Goal: Task Accomplishment & Management: Manage account settings

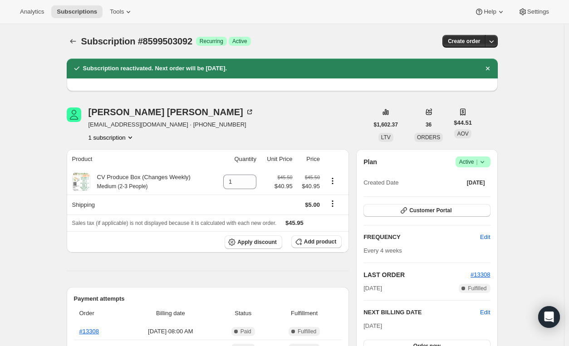
scroll to position [251, 0]
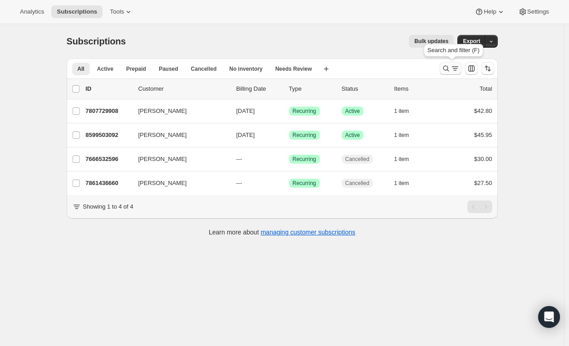
click at [455, 64] on icon "Search and filter results" at bounding box center [455, 68] width 9 height 9
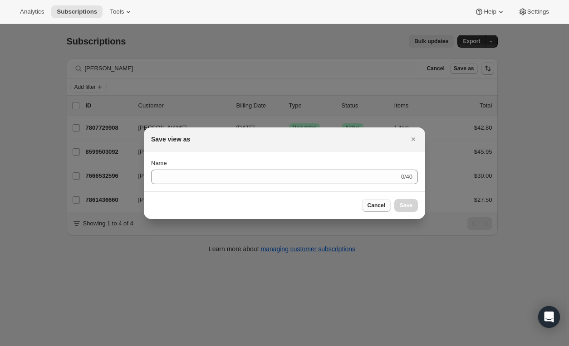
click at [379, 205] on span "Cancel" at bounding box center [377, 205] width 18 height 7
click at [379, 205] on div "Save view as Submit Name 0/40 Cancel Save" at bounding box center [284, 174] width 281 height 92
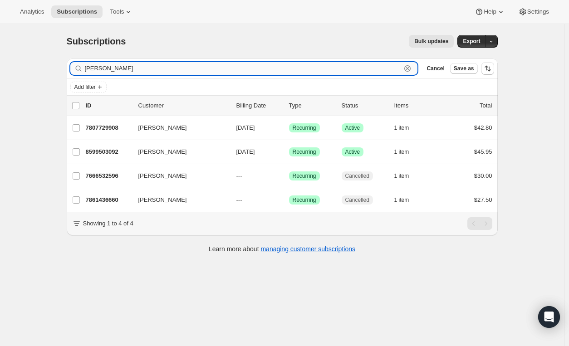
click at [229, 66] on input "jane" at bounding box center [243, 68] width 317 height 13
type input "j"
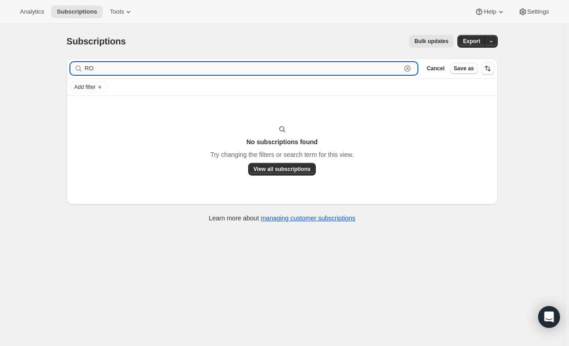
type input "R"
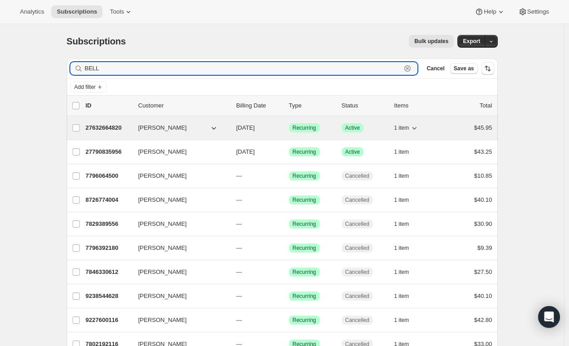
type input "BELL"
click at [387, 129] on p "Success Active" at bounding box center [364, 127] width 45 height 9
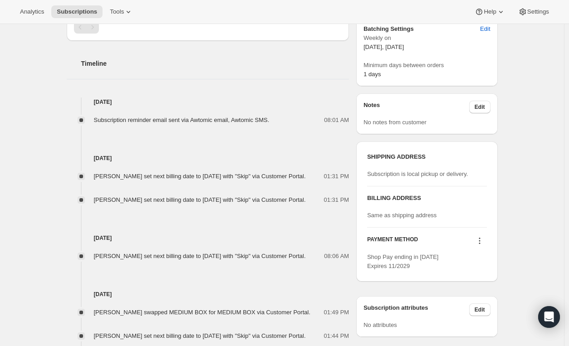
scroll to position [266, 0]
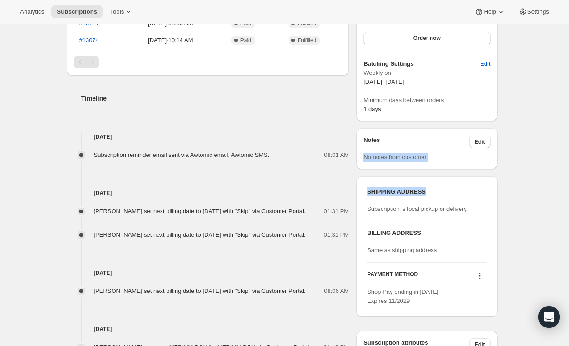
drag, startPoint x: 565, startPoint y: 171, endPoint x: 573, endPoint y: 129, distance: 42.6
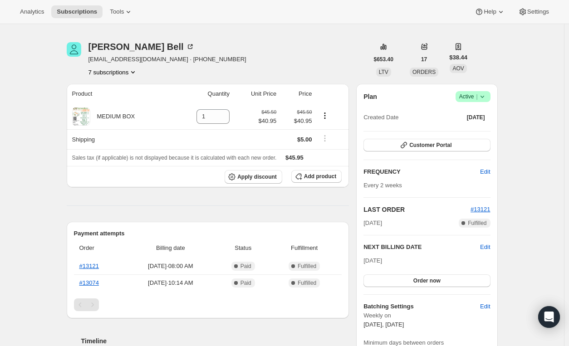
scroll to position [10, 0]
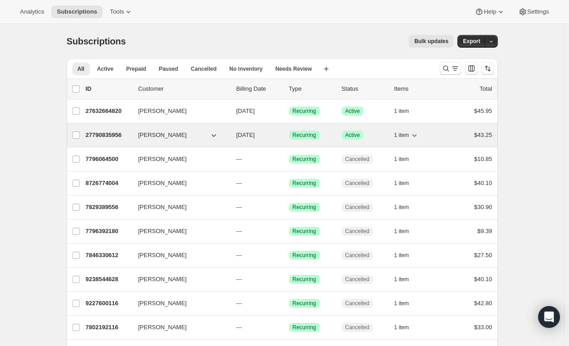
click at [449, 138] on div "$43.25" at bounding box center [469, 135] width 45 height 9
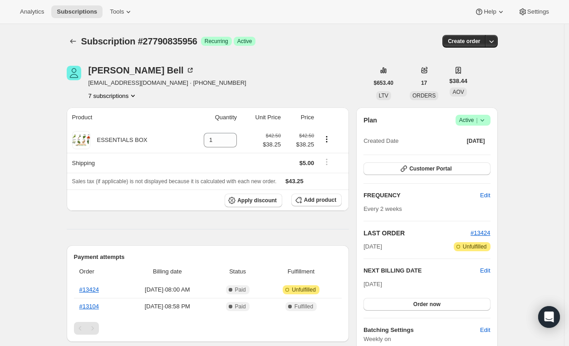
click at [487, 122] on icon at bounding box center [482, 120] width 9 height 9
click at [484, 121] on icon at bounding box center [482, 120] width 9 height 9
click at [484, 117] on icon at bounding box center [482, 120] width 9 height 9
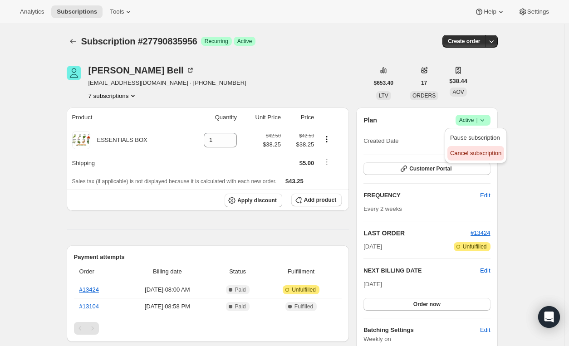
click at [483, 152] on span "Cancel subscription" at bounding box center [475, 153] width 51 height 7
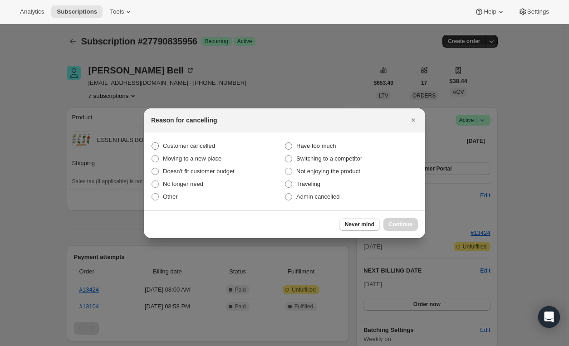
click at [157, 143] on span ":r4t:" at bounding box center [155, 146] width 7 height 7
click at [152, 143] on input "Customer cancelled" at bounding box center [152, 143] width 0 height 0
radio input "true"
click at [399, 227] on span "Continue" at bounding box center [401, 224] width 24 height 7
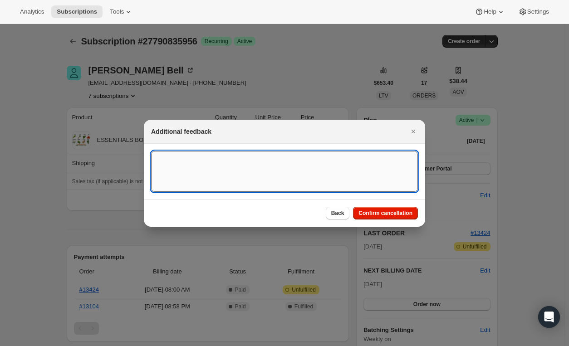
click at [188, 177] on textarea ":r4t:" at bounding box center [284, 171] width 267 height 41
type textarea "s"
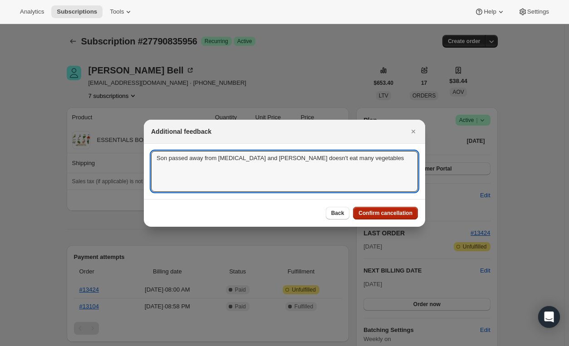
type textarea "Son passed away from cancer and Ronald doesn't eat many vegetables"
click at [392, 214] on span "Confirm cancellation" at bounding box center [386, 213] width 54 height 7
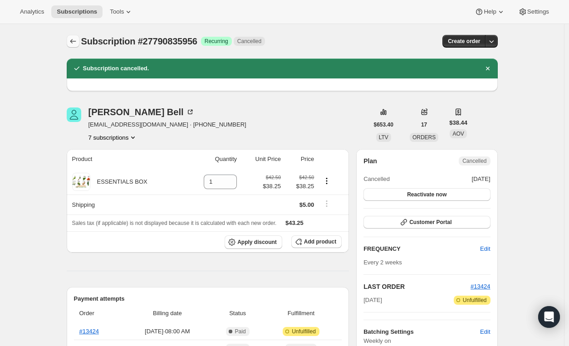
click at [74, 39] on icon "Subscriptions" at bounding box center [73, 41] width 9 height 9
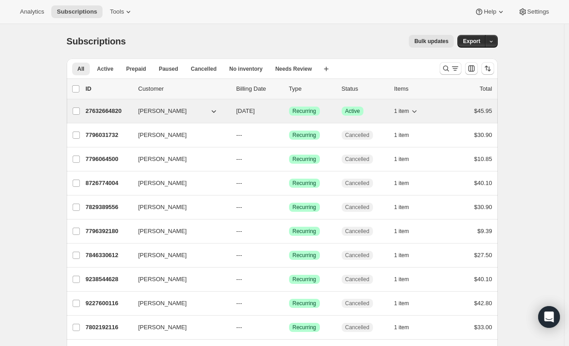
click at [443, 114] on div "27632664820 Rolland Bell 09/16/2025 Success Recurring Success Active 1 item $45…" at bounding box center [289, 111] width 407 height 13
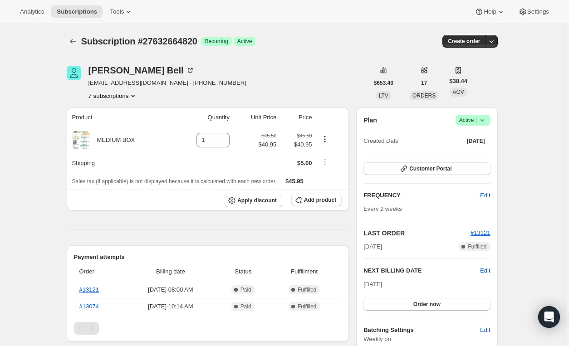
click at [487, 122] on icon at bounding box center [482, 120] width 9 height 9
click at [486, 158] on span "Cancel subscription" at bounding box center [475, 153] width 51 height 9
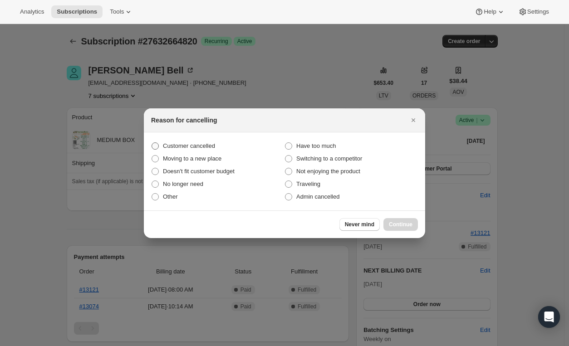
click at [155, 145] on span ":rdd:" at bounding box center [155, 146] width 7 height 7
click at [152, 143] on input "Customer cancelled" at bounding box center [152, 143] width 0 height 0
radio input "true"
click at [396, 223] on span "Continue" at bounding box center [401, 224] width 24 height 7
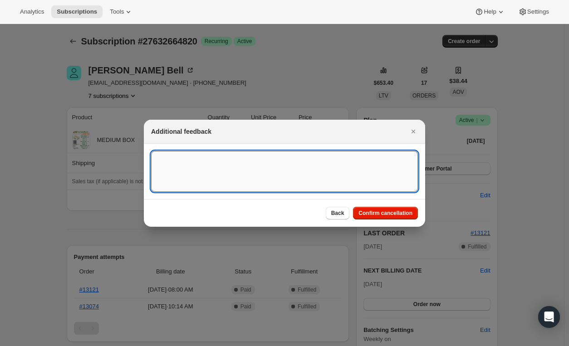
click at [326, 177] on textarea ":rdd:" at bounding box center [284, 171] width 267 height 41
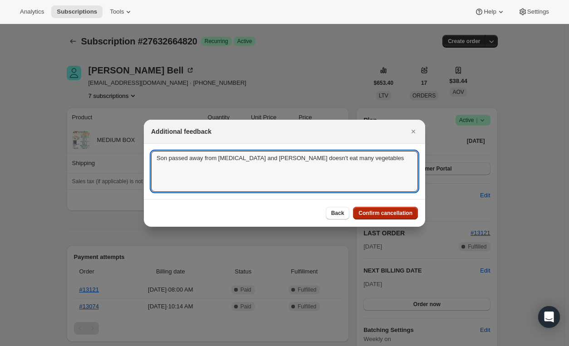
type textarea "Son passed away from Cancer and Ronald doesn't eat many vegetables"
click at [385, 211] on span "Confirm cancellation" at bounding box center [386, 213] width 54 height 7
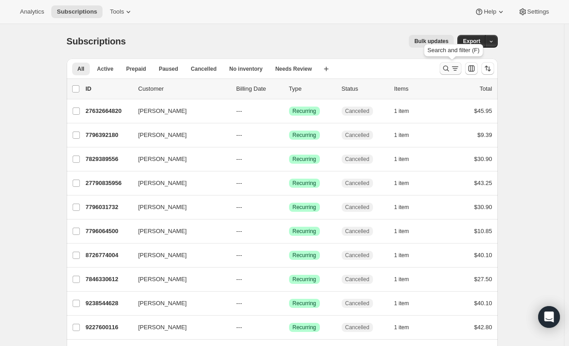
click at [455, 68] on icon "Search and filter results" at bounding box center [455, 68] width 9 height 9
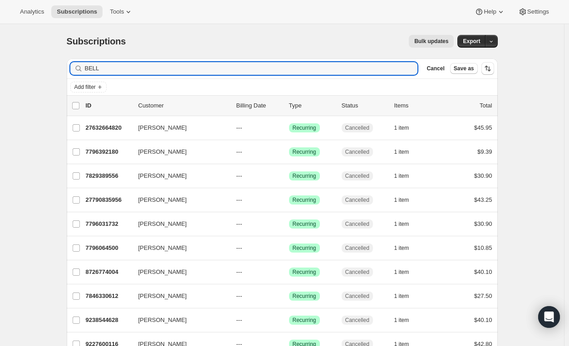
drag, startPoint x: 113, startPoint y: 67, endPoint x: 61, endPoint y: 69, distance: 52.7
click at [61, 69] on div "Subscriptions. This page is ready Subscriptions Bulk updates More actions Bulk …" at bounding box center [282, 263] width 453 height 479
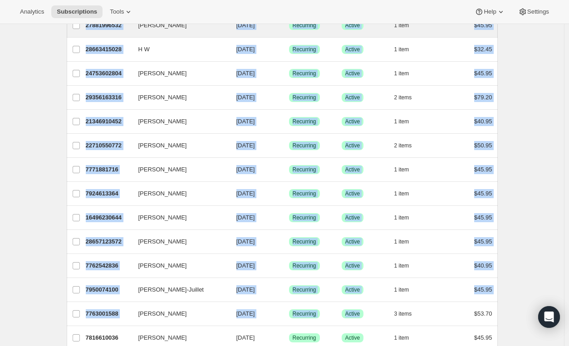
scroll to position [418, 0]
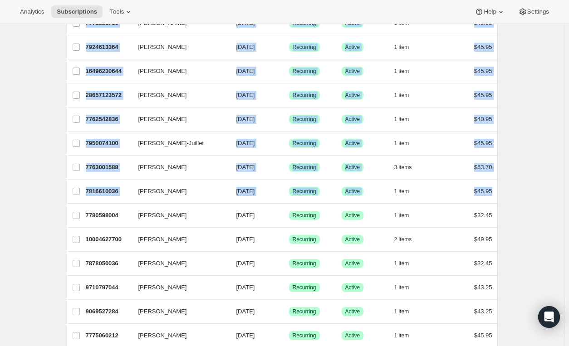
drag, startPoint x: 87, startPoint y: 125, endPoint x: 502, endPoint y: 185, distance: 419.7
click at [502, 185] on div "Subscriptions. This page is ready Subscriptions Bulk updates More actions Bulk …" at bounding box center [282, 278] width 453 height 1345
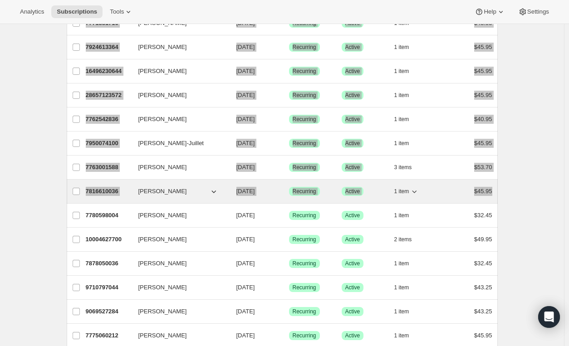
scroll to position [418, 0]
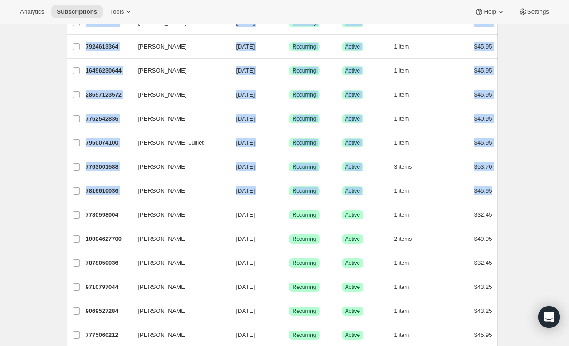
click at [541, 95] on div "Subscriptions. This page is ready Subscriptions Bulk updates More actions Bulk …" at bounding box center [282, 278] width 564 height 1345
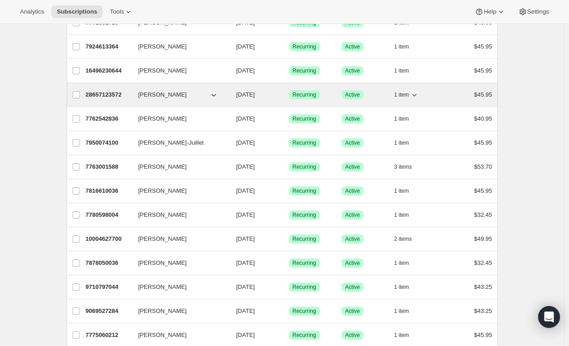
scroll to position [0, 0]
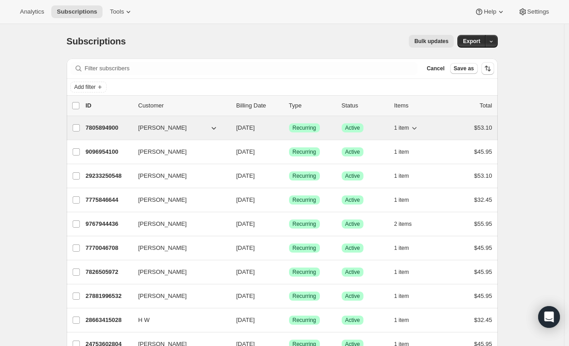
click at [417, 128] on icon "button" at bounding box center [415, 128] width 5 height 3
click at [437, 128] on div "1 item" at bounding box center [416, 128] width 45 height 13
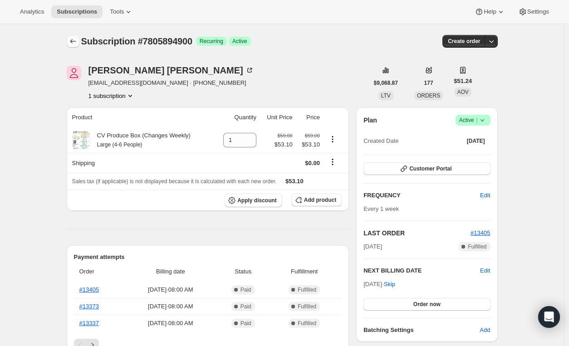
click at [75, 41] on icon "Subscriptions" at bounding box center [73, 41] width 6 height 5
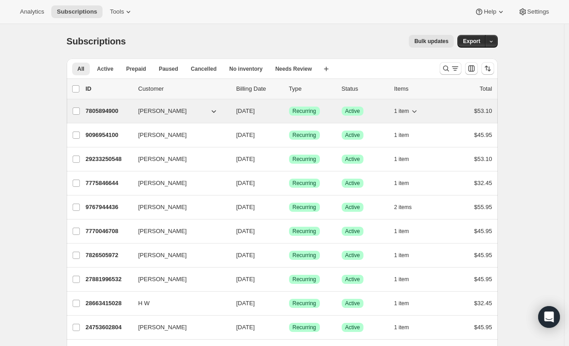
click at [416, 108] on icon "button" at bounding box center [414, 111] width 9 height 9
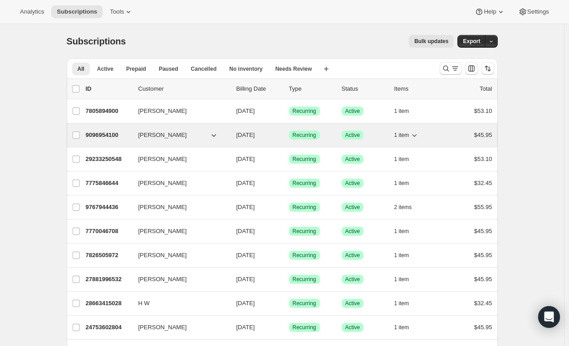
click at [419, 135] on icon "button" at bounding box center [414, 135] width 9 height 9
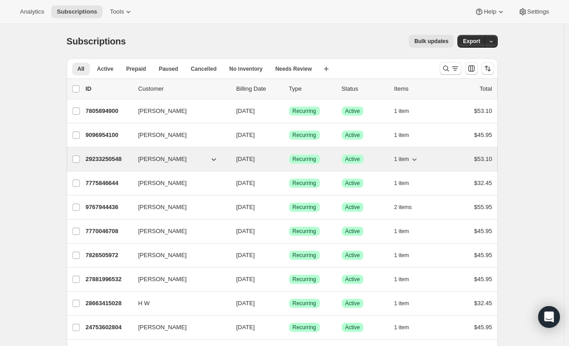
click at [419, 161] on icon "button" at bounding box center [414, 159] width 9 height 9
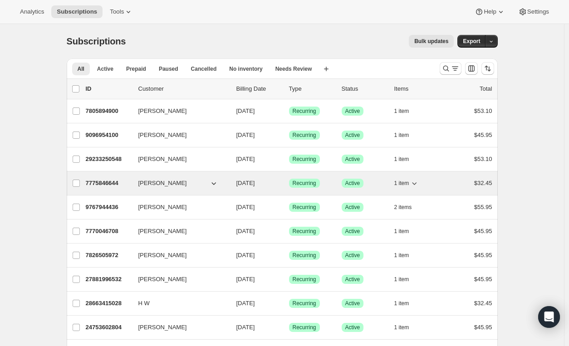
click at [419, 182] on icon "button" at bounding box center [414, 183] width 9 height 9
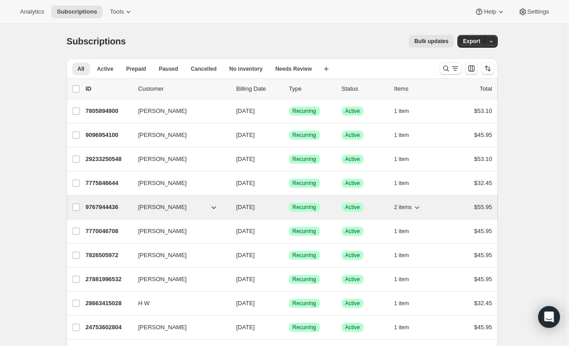
click at [419, 207] on icon "button" at bounding box center [417, 207] width 9 height 9
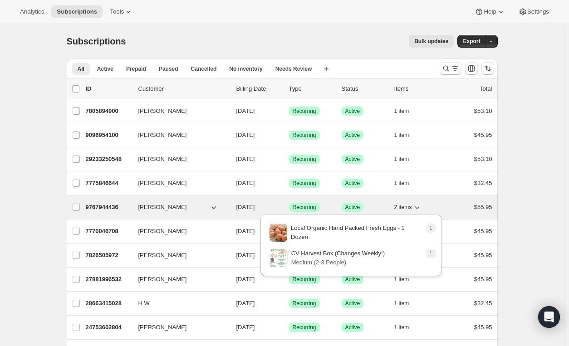
click at [419, 207] on icon "button" at bounding box center [417, 207] width 9 height 9
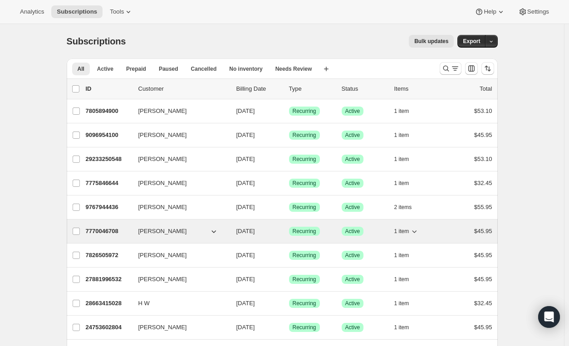
click at [414, 231] on icon "button" at bounding box center [414, 231] width 9 height 9
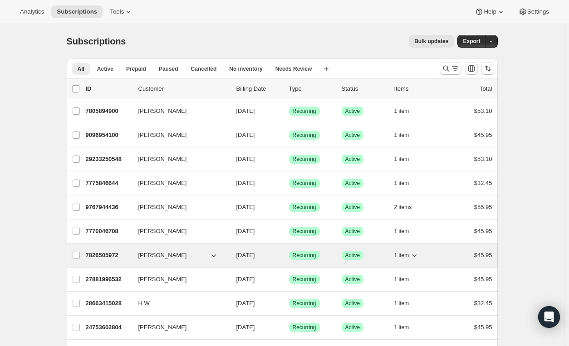
click at [419, 255] on icon "button" at bounding box center [414, 255] width 9 height 9
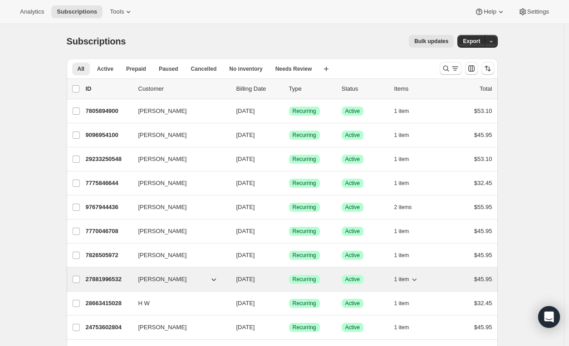
click at [418, 281] on icon "button" at bounding box center [414, 279] width 9 height 9
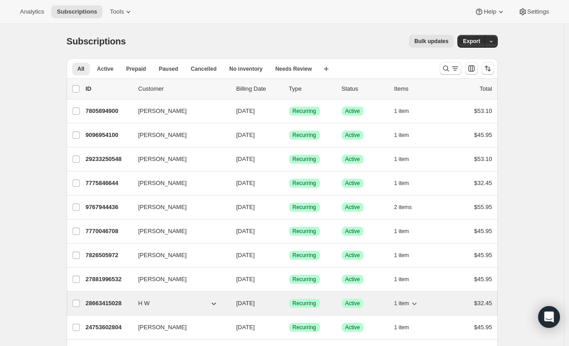
click at [415, 300] on icon "button" at bounding box center [414, 303] width 9 height 9
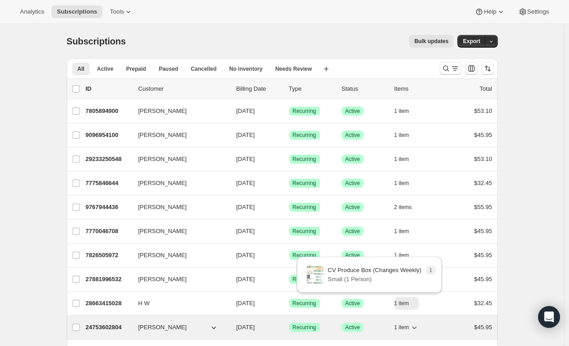
click at [419, 327] on icon "button" at bounding box center [414, 327] width 9 height 9
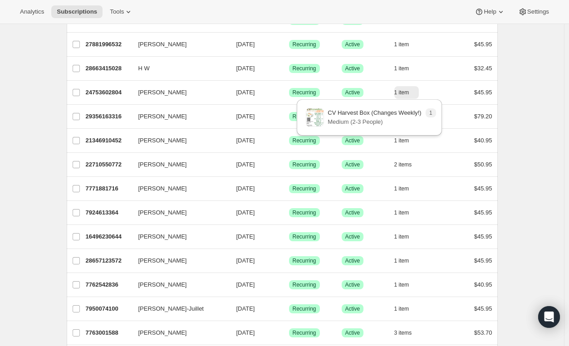
scroll to position [245, 0]
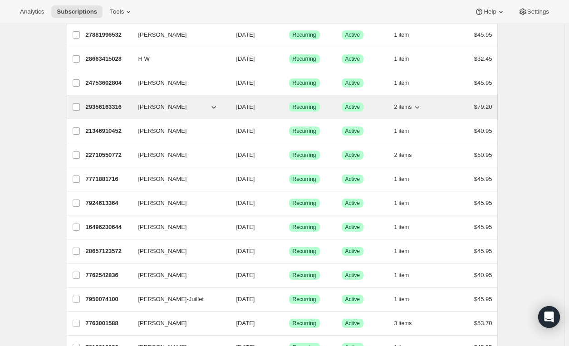
click at [419, 105] on icon "button" at bounding box center [417, 107] width 9 height 9
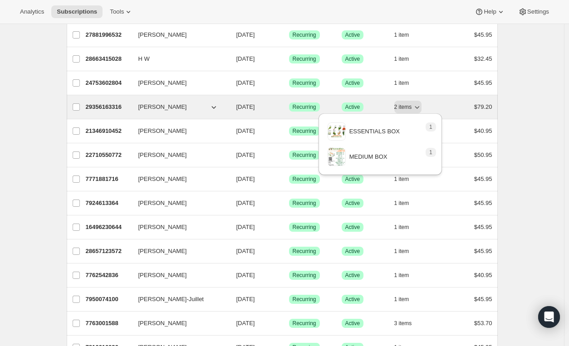
click at [428, 111] on div "2 items" at bounding box center [416, 107] width 45 height 13
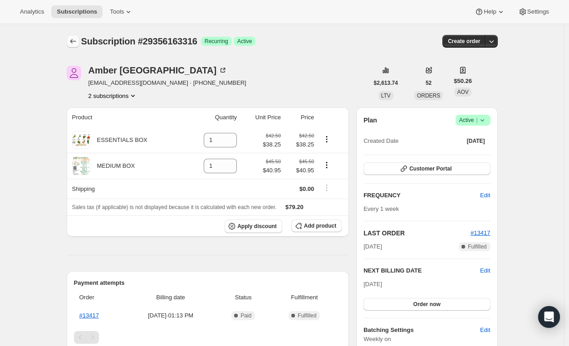
click at [75, 43] on icon "Subscriptions" at bounding box center [73, 41] width 9 height 9
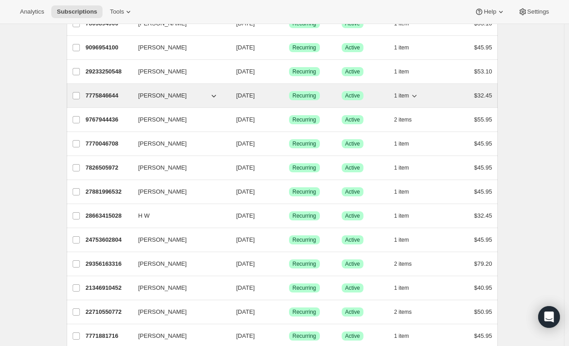
scroll to position [133, 0]
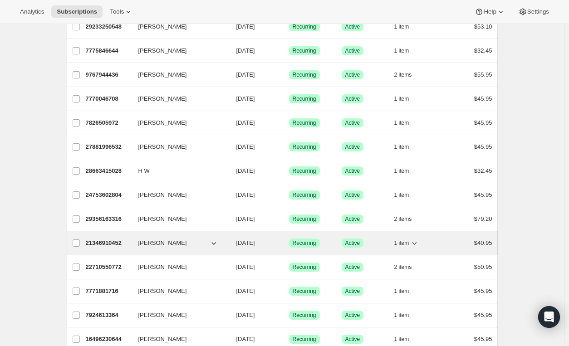
click at [419, 241] on icon "button" at bounding box center [414, 243] width 9 height 9
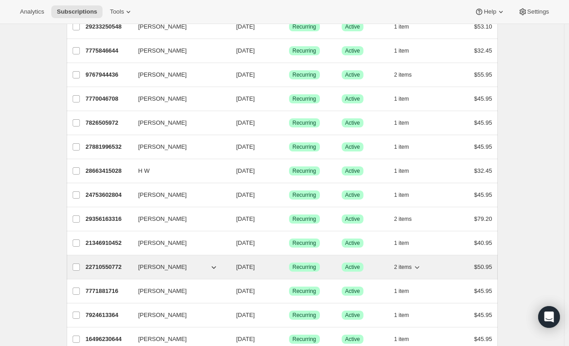
click at [420, 264] on icon "button" at bounding box center [417, 267] width 9 height 9
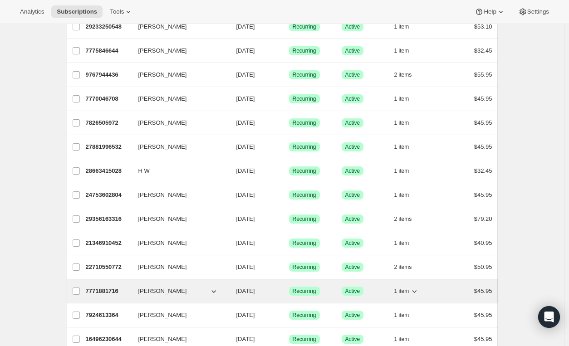
click at [417, 291] on icon "button" at bounding box center [415, 292] width 5 height 3
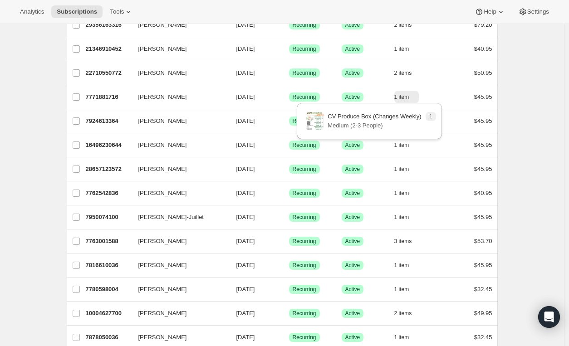
scroll to position [351, 0]
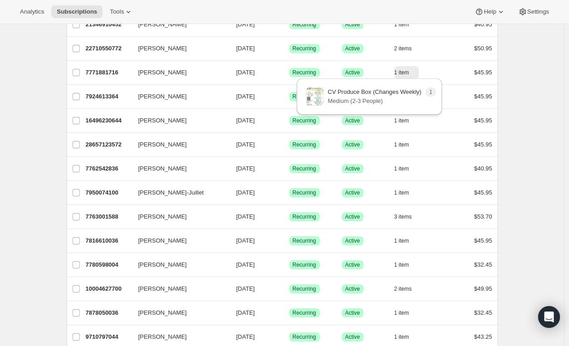
click at [532, 122] on div "Subscriptions. This page is ready Subscriptions Bulk updates More actions Bulk …" at bounding box center [282, 337] width 564 height 1329
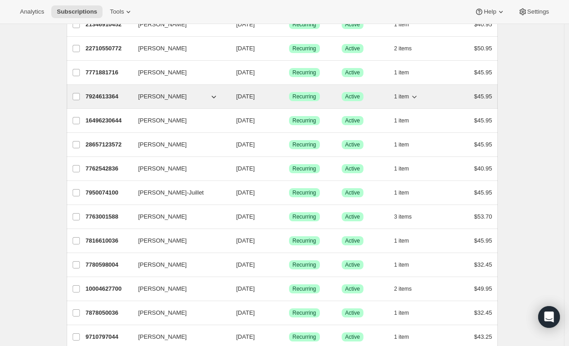
click at [418, 93] on icon "button" at bounding box center [414, 96] width 9 height 9
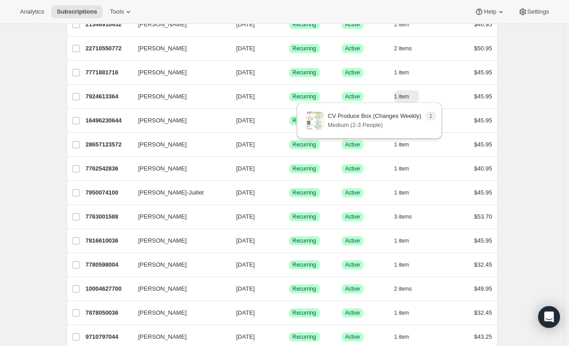
click at [522, 105] on div "Subscriptions. This page is ready Subscriptions Bulk updates More actions Bulk …" at bounding box center [282, 337] width 564 height 1329
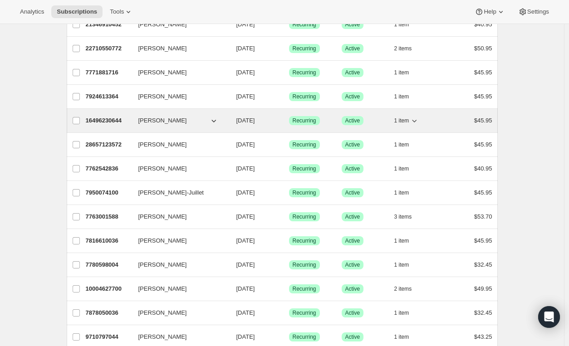
click at [419, 116] on icon "button" at bounding box center [414, 120] width 9 height 9
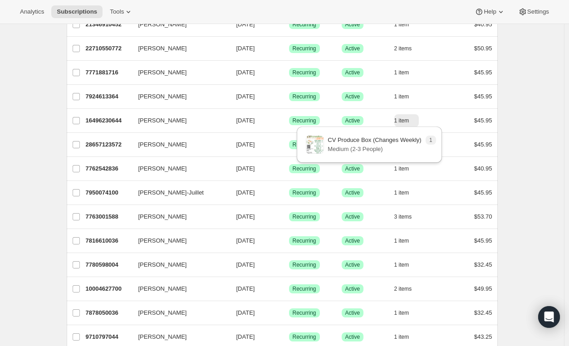
click at [520, 129] on div "Subscriptions. This page is ready Subscriptions Bulk updates More actions Bulk …" at bounding box center [282, 337] width 564 height 1329
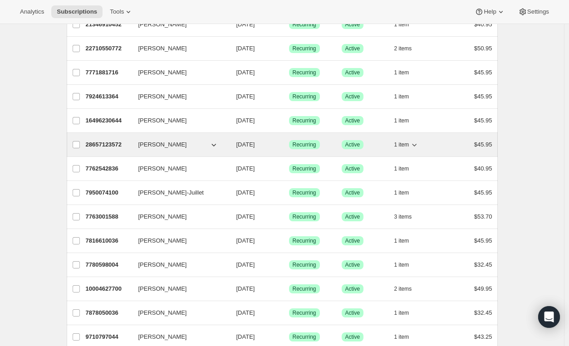
click at [417, 144] on icon "button" at bounding box center [415, 145] width 5 height 3
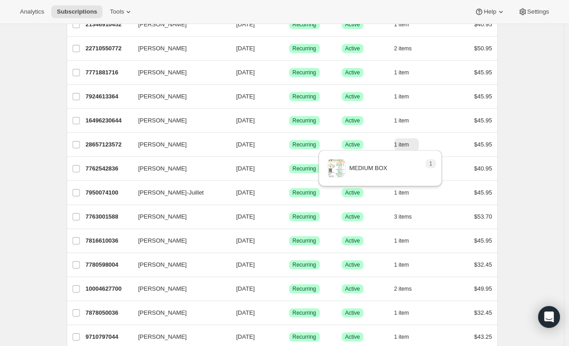
click at [540, 149] on div "Subscriptions. This page is ready Subscriptions Bulk updates More actions Bulk …" at bounding box center [282, 337] width 564 height 1329
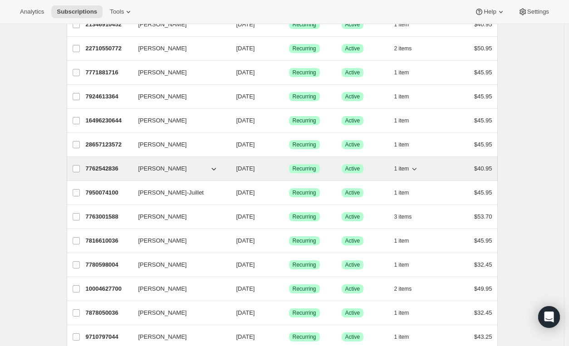
click at [416, 164] on icon "button" at bounding box center [414, 168] width 9 height 9
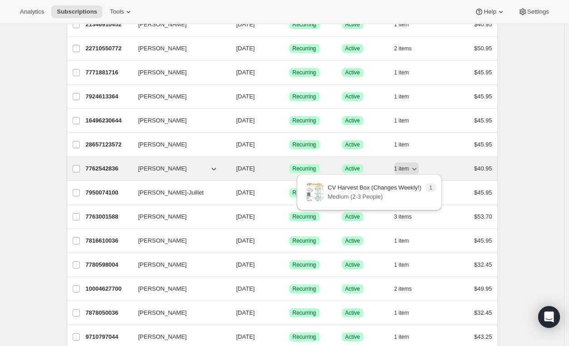
click at [426, 168] on div "1 item" at bounding box center [416, 169] width 45 height 13
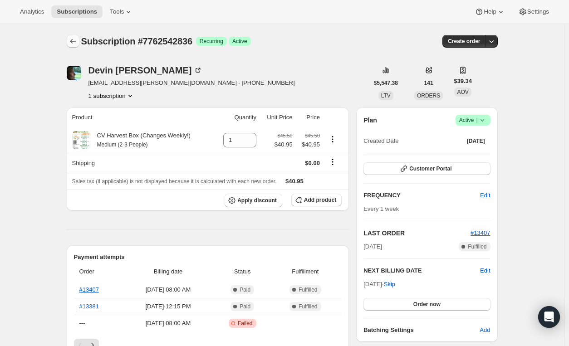
click at [75, 42] on icon "Subscriptions" at bounding box center [73, 41] width 9 height 9
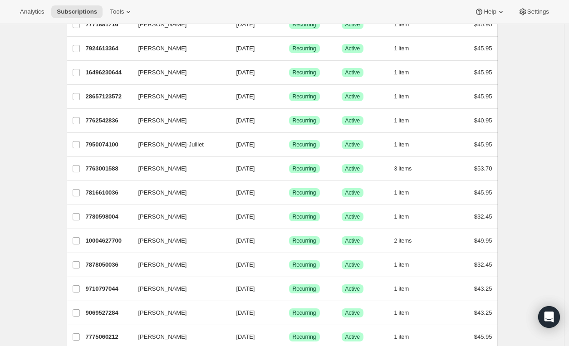
scroll to position [397, 0]
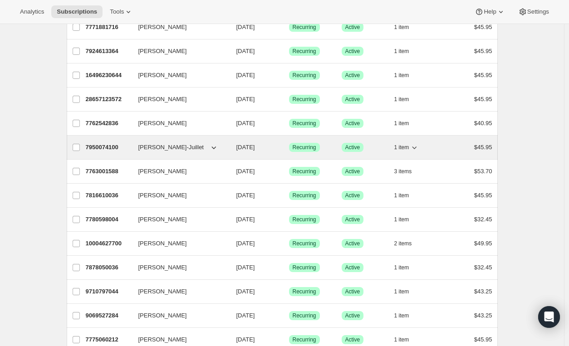
click at [419, 144] on icon "button" at bounding box center [414, 147] width 9 height 9
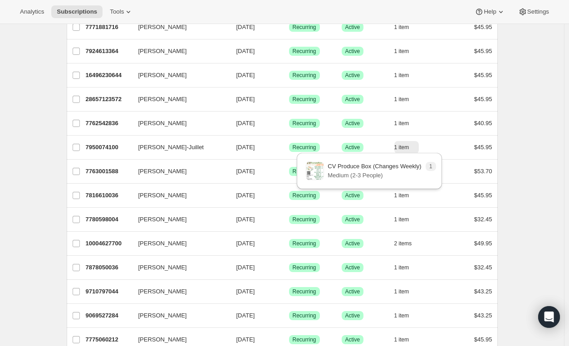
click at [526, 163] on div "Subscriptions. This page is ready Subscriptions Bulk updates More actions Bulk …" at bounding box center [282, 291] width 564 height 1329
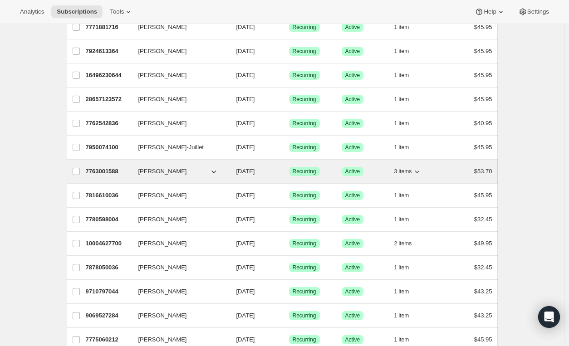
click at [422, 168] on icon "button" at bounding box center [417, 171] width 9 height 9
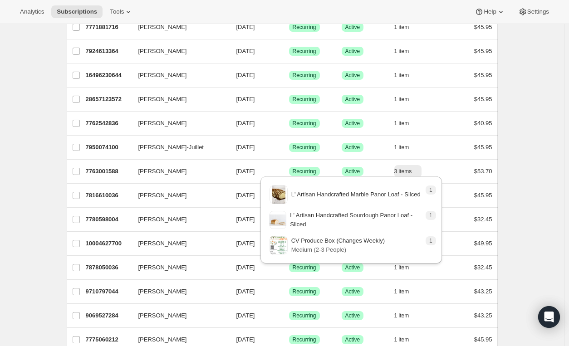
click at [531, 168] on div "Subscriptions. This page is ready Subscriptions Bulk updates More actions Bulk …" at bounding box center [282, 291] width 564 height 1329
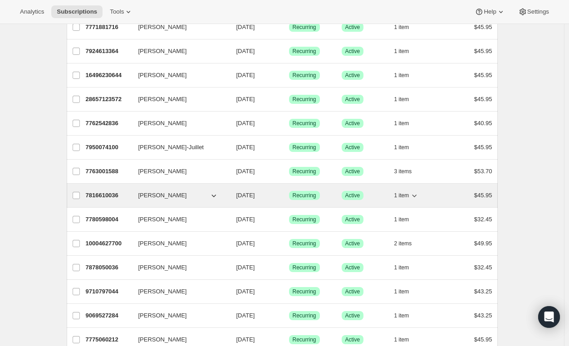
click at [419, 191] on icon "button" at bounding box center [414, 195] width 9 height 9
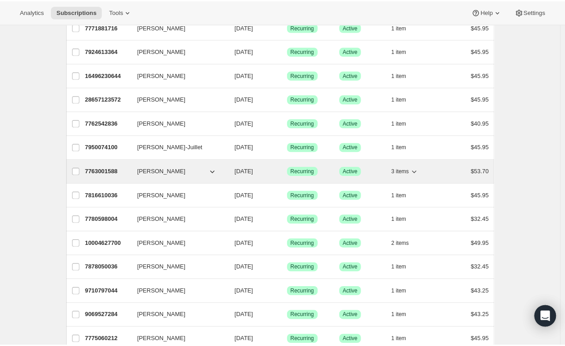
scroll to position [0, 0]
